Goal: Information Seeking & Learning: Learn about a topic

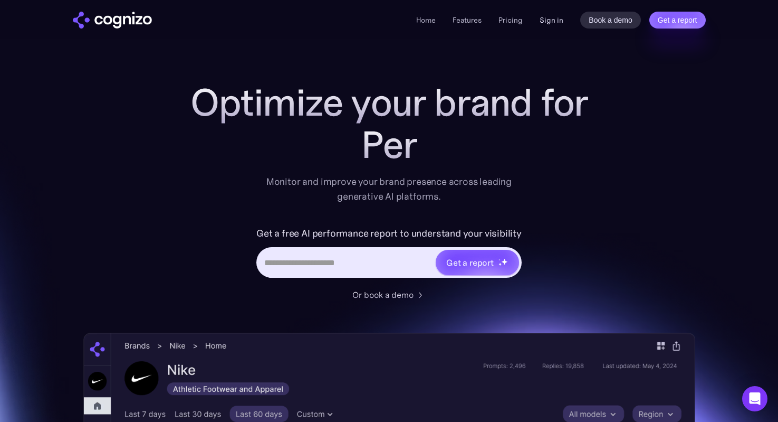
click at [545, 21] on link "Sign in" at bounding box center [552, 20] width 24 height 13
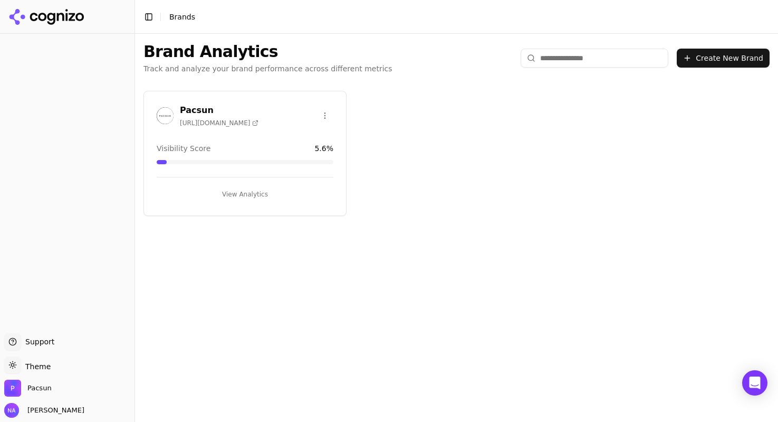
click at [252, 180] on div "View Analytics" at bounding box center [245, 190] width 177 height 26
click at [251, 194] on button "View Analytics" at bounding box center [245, 194] width 177 height 17
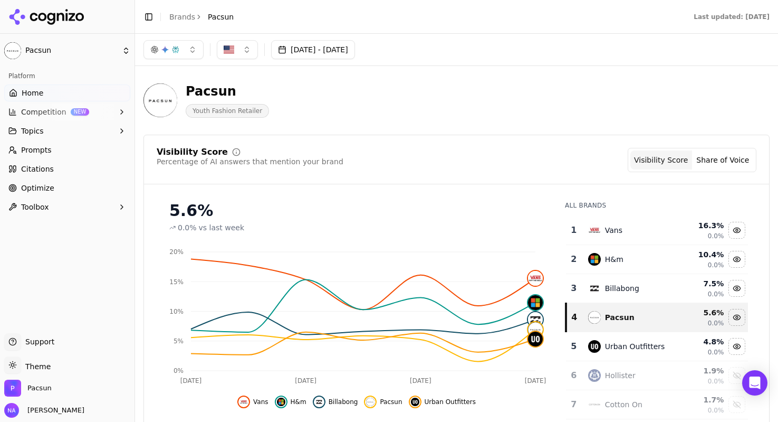
click at [742, 163] on button "Share of Voice" at bounding box center [723, 159] width 62 height 19
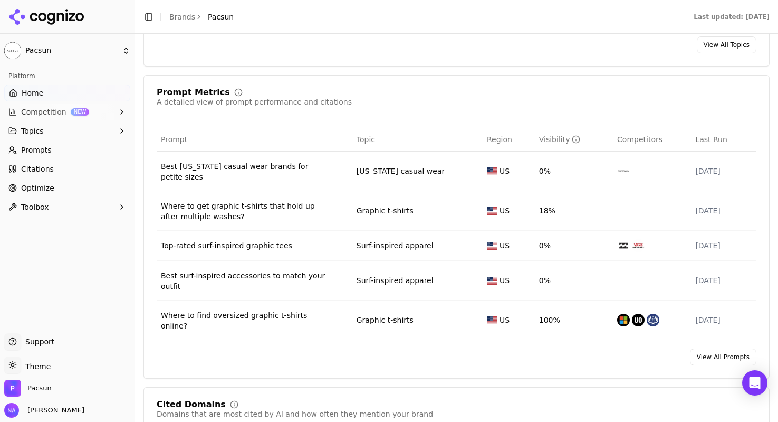
scroll to position [677, 0]
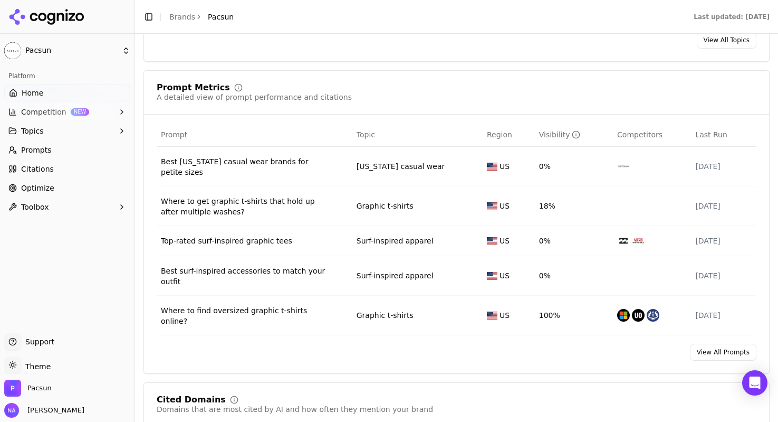
click at [700, 350] on link "View All Prompts" at bounding box center [723, 351] width 66 height 17
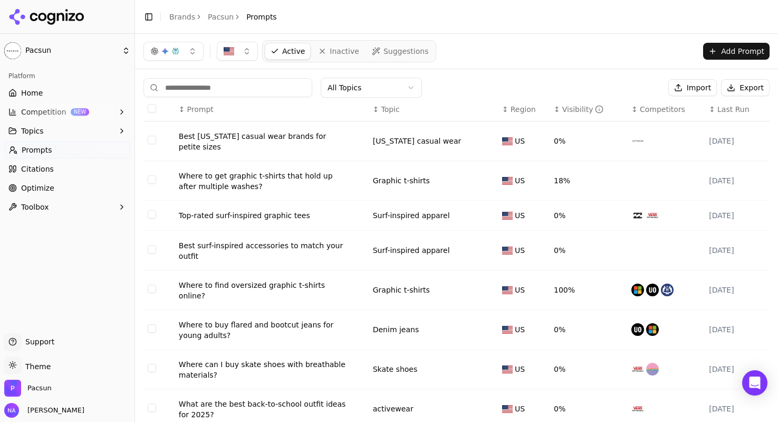
click at [54, 95] on link "Home" at bounding box center [67, 92] width 126 height 17
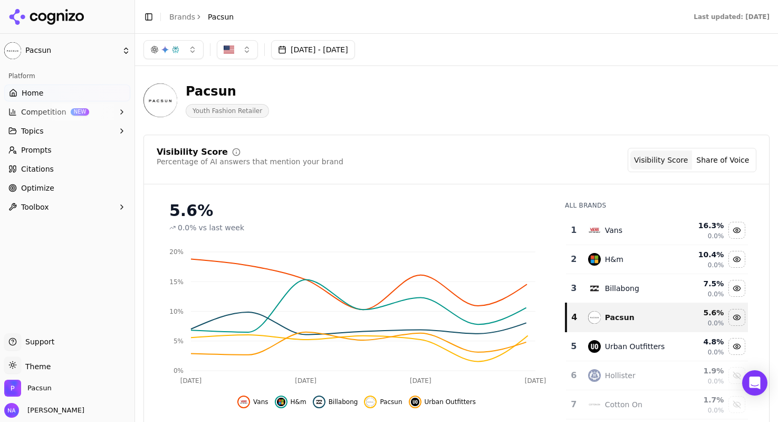
click at [71, 115] on button "Competition NEW" at bounding box center [67, 111] width 126 height 17
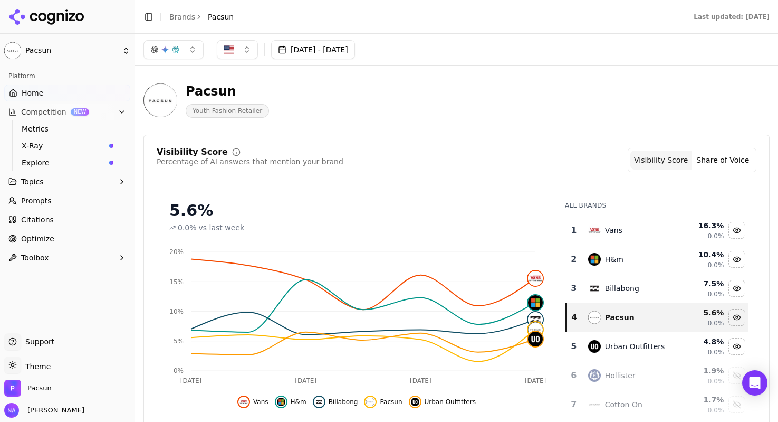
click at [72, 142] on span "X-Ray" at bounding box center [63, 145] width 83 height 11
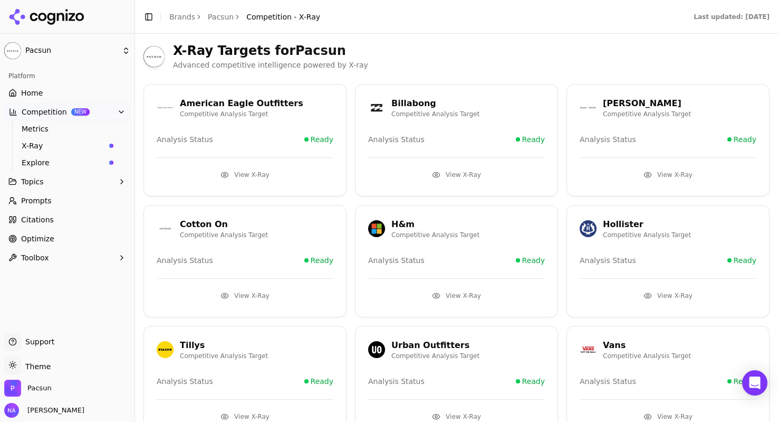
click at [252, 293] on button "View X-Ray" at bounding box center [245, 295] width 177 height 17
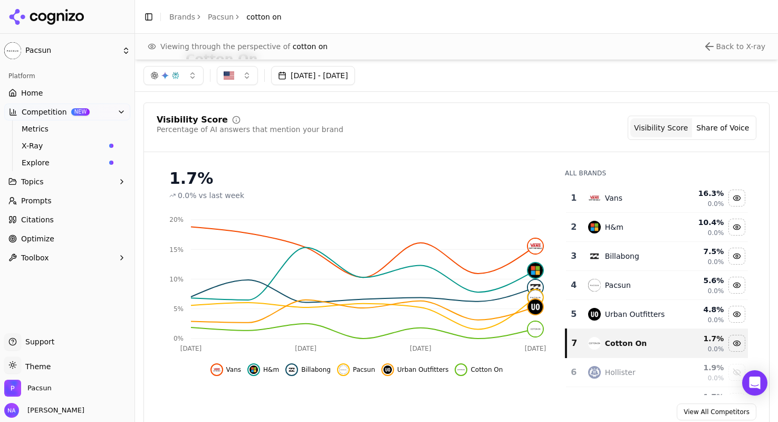
scroll to position [73, 0]
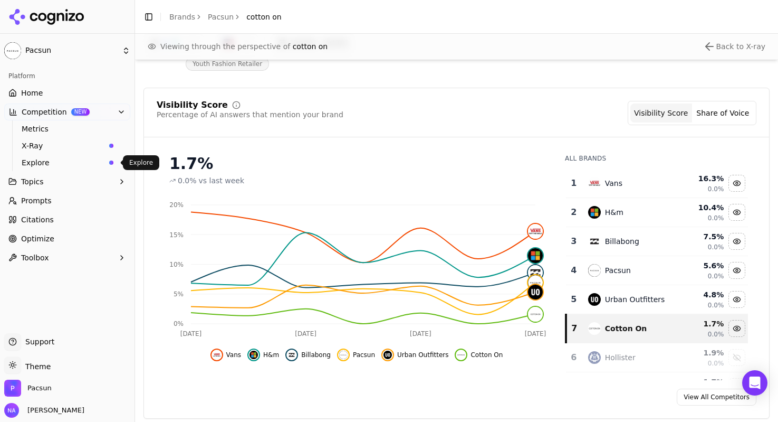
click at [53, 163] on span "Explore" at bounding box center [63, 162] width 83 height 11
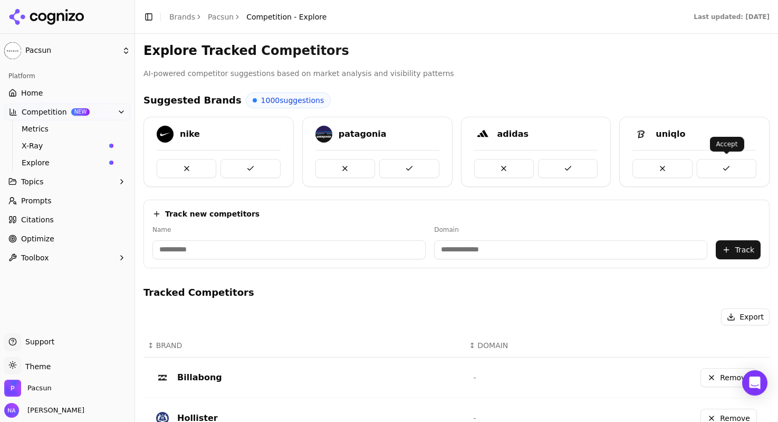
click at [719, 167] on button at bounding box center [727, 168] width 60 height 19
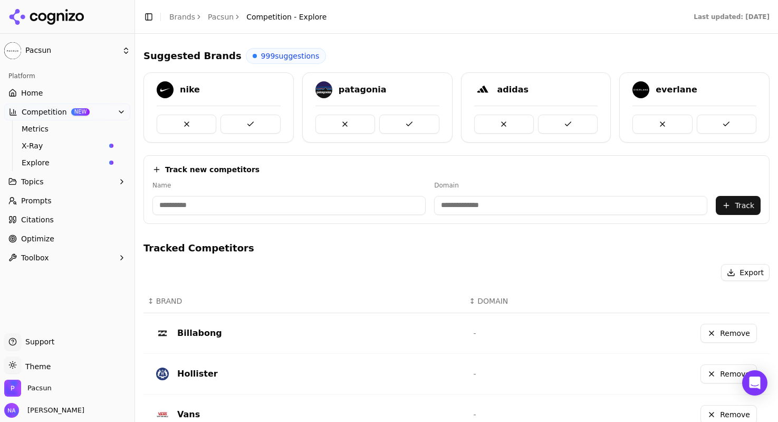
scroll to position [46, 0]
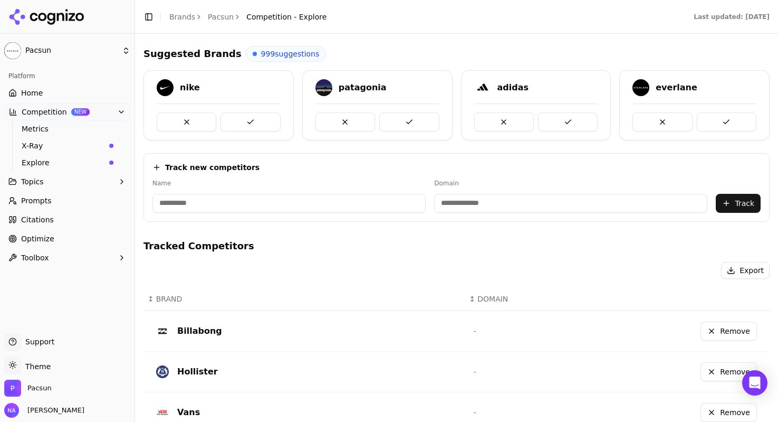
click at [65, 245] on link "Optimize" at bounding box center [67, 238] width 126 height 17
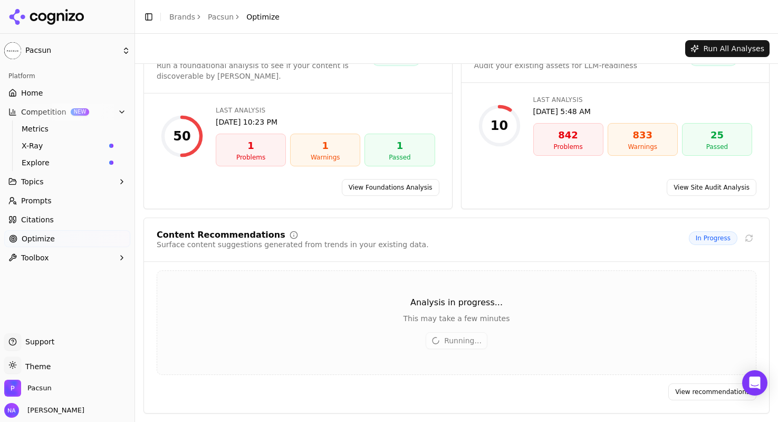
click at [332, 141] on div "1" at bounding box center [325, 145] width 61 height 15
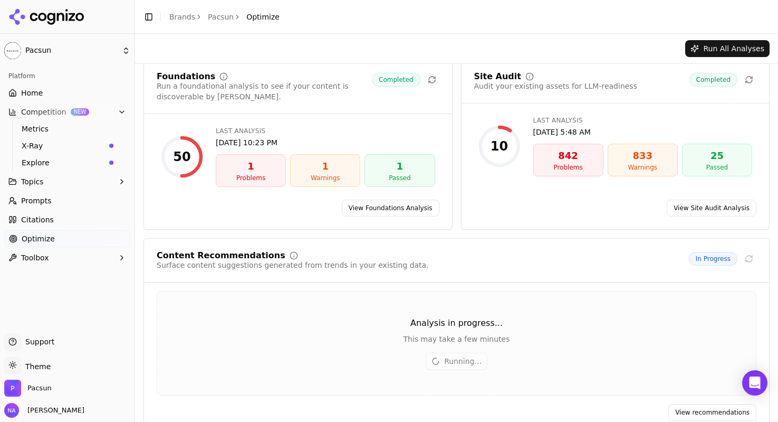
scroll to position [0, 0]
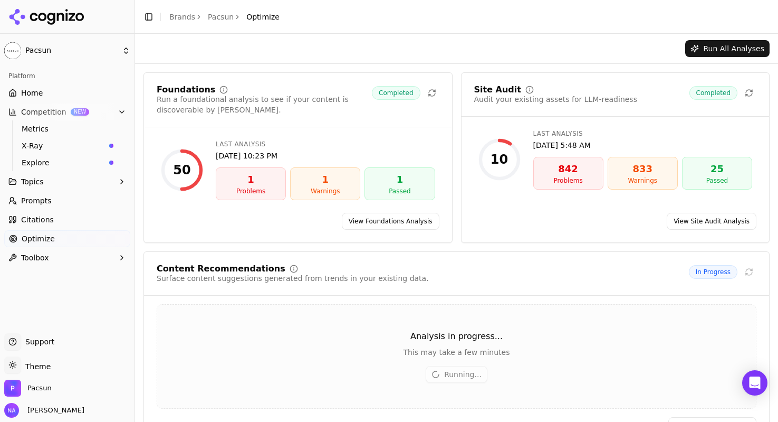
click at [709, 223] on link "View Site Audit Analysis" at bounding box center [712, 221] width 90 height 17
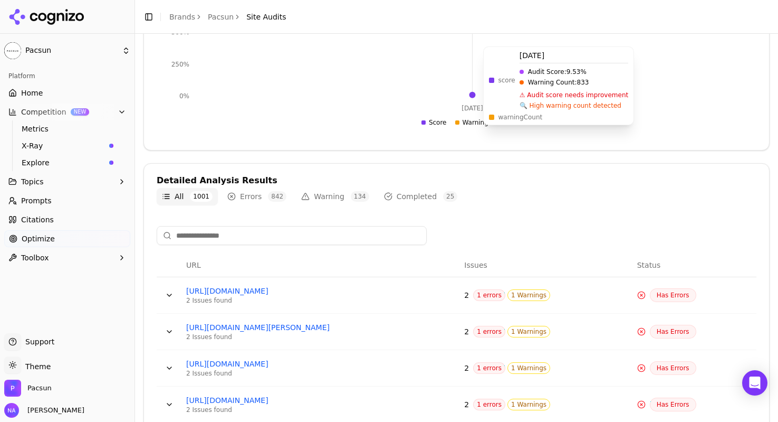
scroll to position [224, 0]
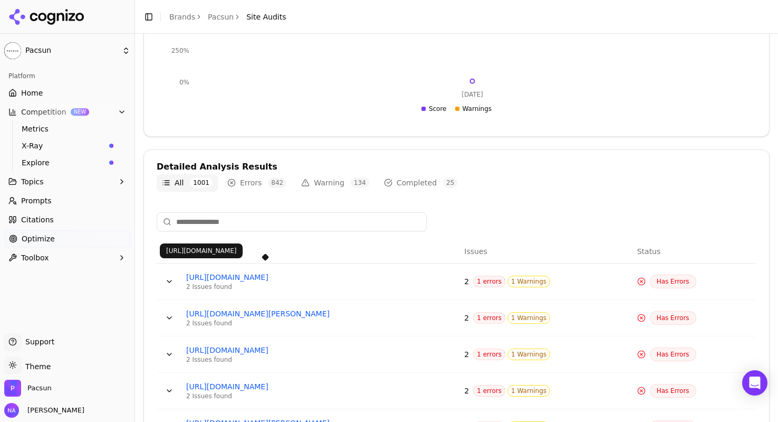
click at [242, 276] on link "https://www.pacsun.com/midwest-kids/logo-t-shirt-0097522800357.html" at bounding box center [265, 277] width 158 height 11
click at [203, 287] on div "2 Issues found" at bounding box center [265, 286] width 158 height 8
click at [168, 282] on button "Data table" at bounding box center [169, 281] width 17 height 17
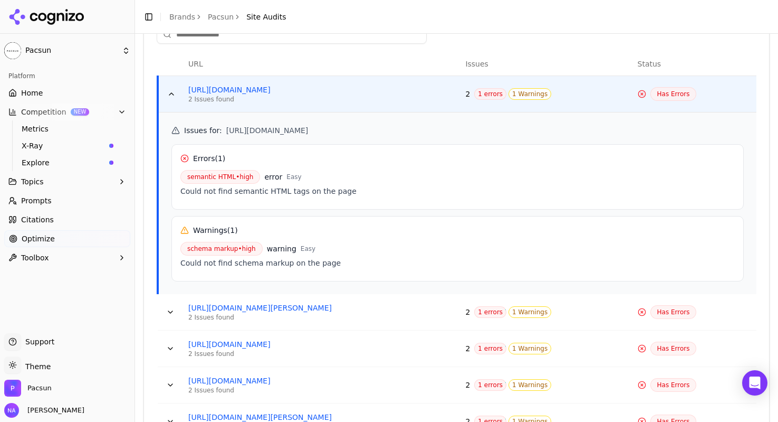
scroll to position [427, 0]
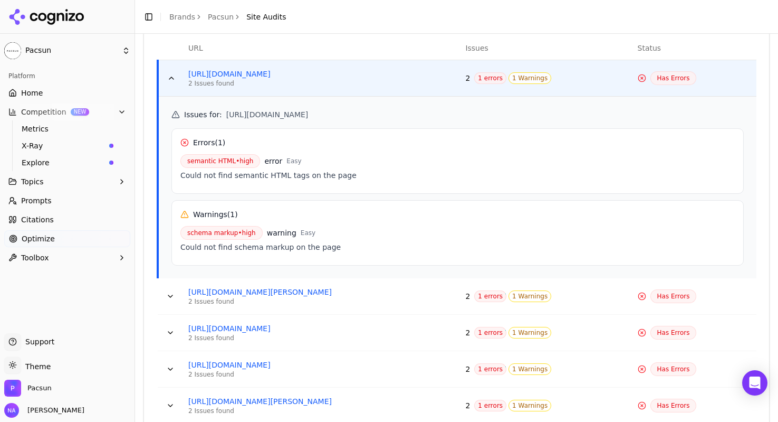
click at [170, 77] on button "Data table" at bounding box center [171, 78] width 17 height 17
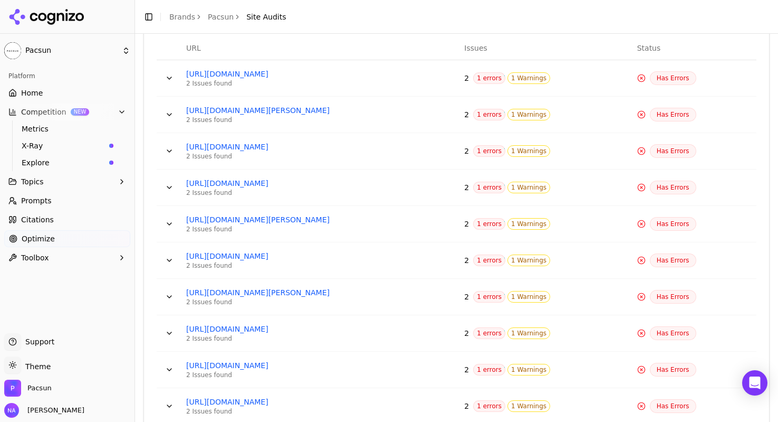
click at [173, 183] on button "Data table" at bounding box center [169, 187] width 17 height 17
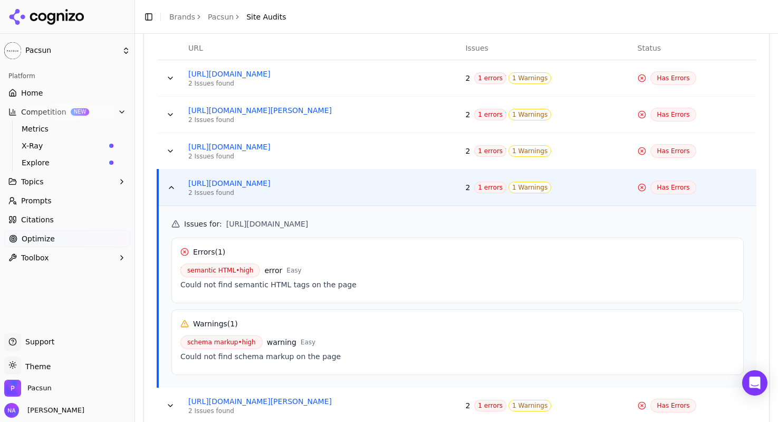
click at [173, 183] on button "Data table" at bounding box center [171, 187] width 17 height 17
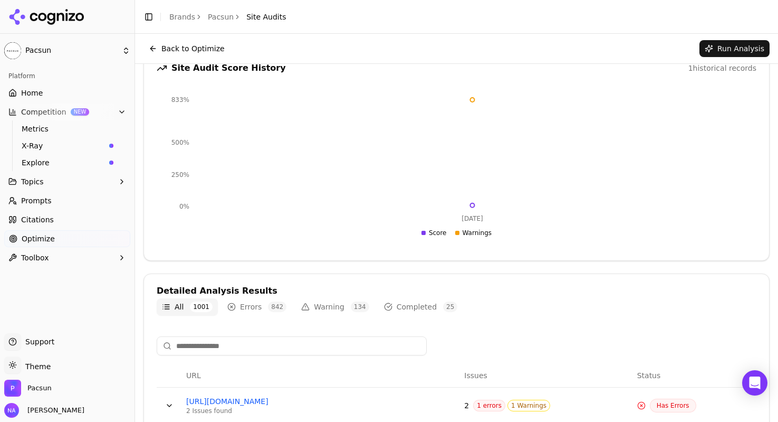
scroll to position [0, 0]
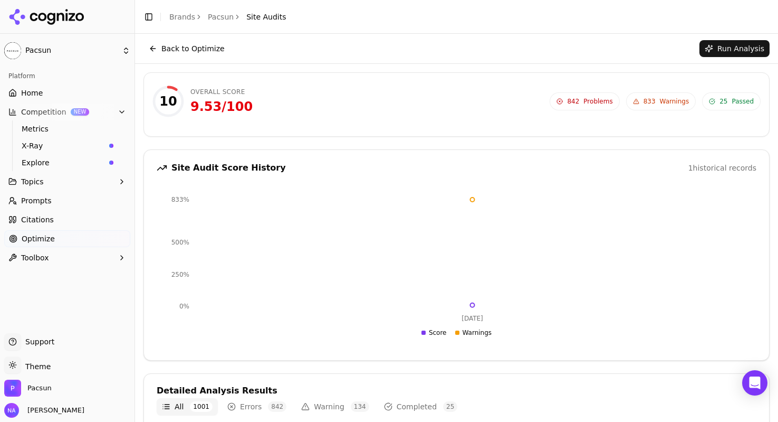
click at [163, 47] on button "Back to Optimize" at bounding box center [187, 48] width 87 height 17
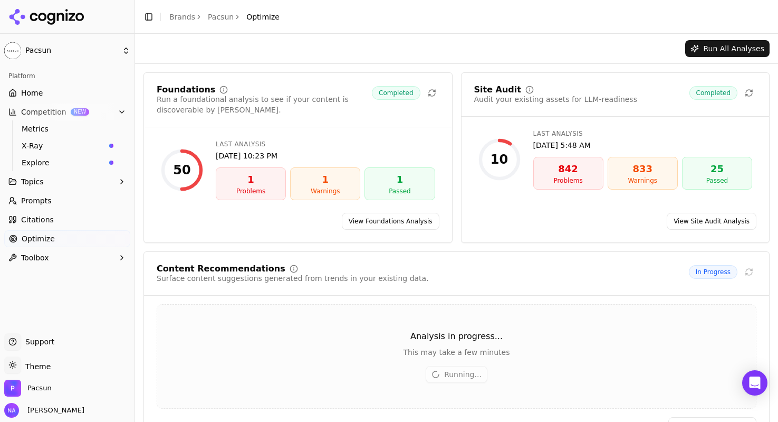
click at [361, 218] on link "View Foundations Analysis" at bounding box center [391, 221] width 98 height 17
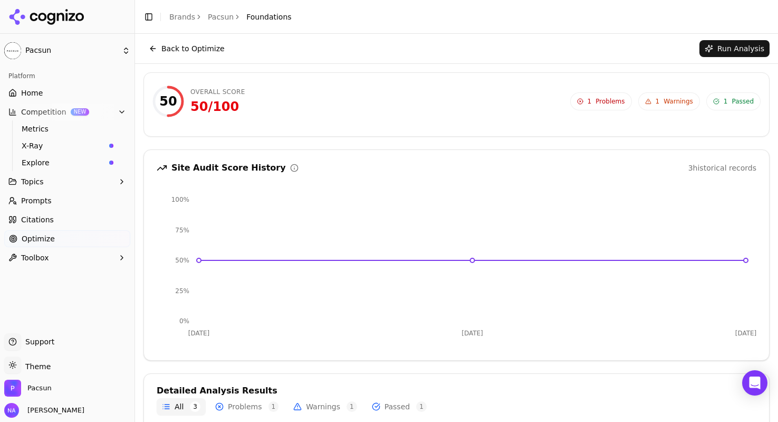
click at [56, 216] on link "Citations" at bounding box center [67, 219] width 126 height 17
